Goal: Transaction & Acquisition: Purchase product/service

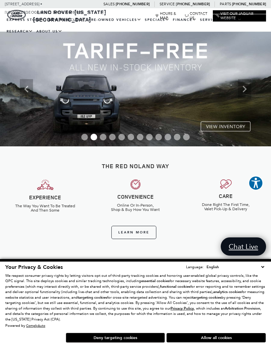
click at [0, 0] on link "View All Pre-Owned Vehicles" at bounding box center [0, 0] width 0 height 0
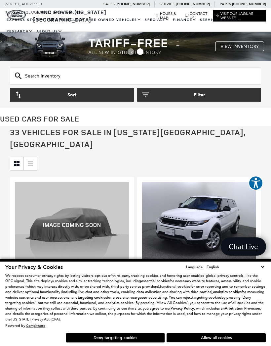
click at [201, 95] on button "Filter" at bounding box center [199, 95] width 124 height 14
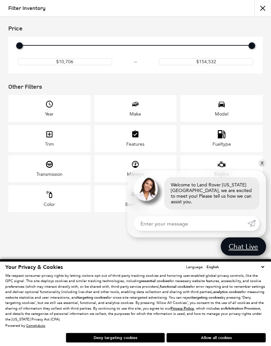
click at [139, 117] on div "Make" at bounding box center [136, 114] width 12 height 6
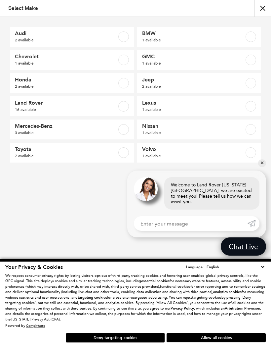
click at [164, 156] on span "1 available" at bounding box center [190, 156] width 97 height 7
checkbox input "true"
click at [264, 167] on link "✕" at bounding box center [262, 163] width 8 height 8
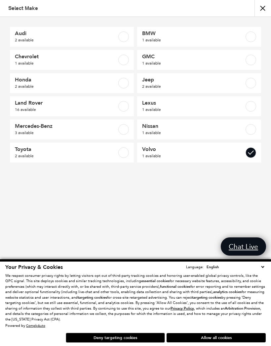
click at [197, 337] on button "Allow all cookies" at bounding box center [216, 337] width 99 height 9
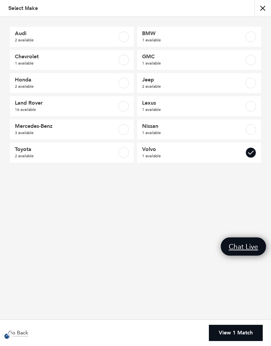
click at [218, 334] on link "View 1 Match" at bounding box center [236, 333] width 54 height 16
